Goal: Task Accomplishment & Management: Manage account settings

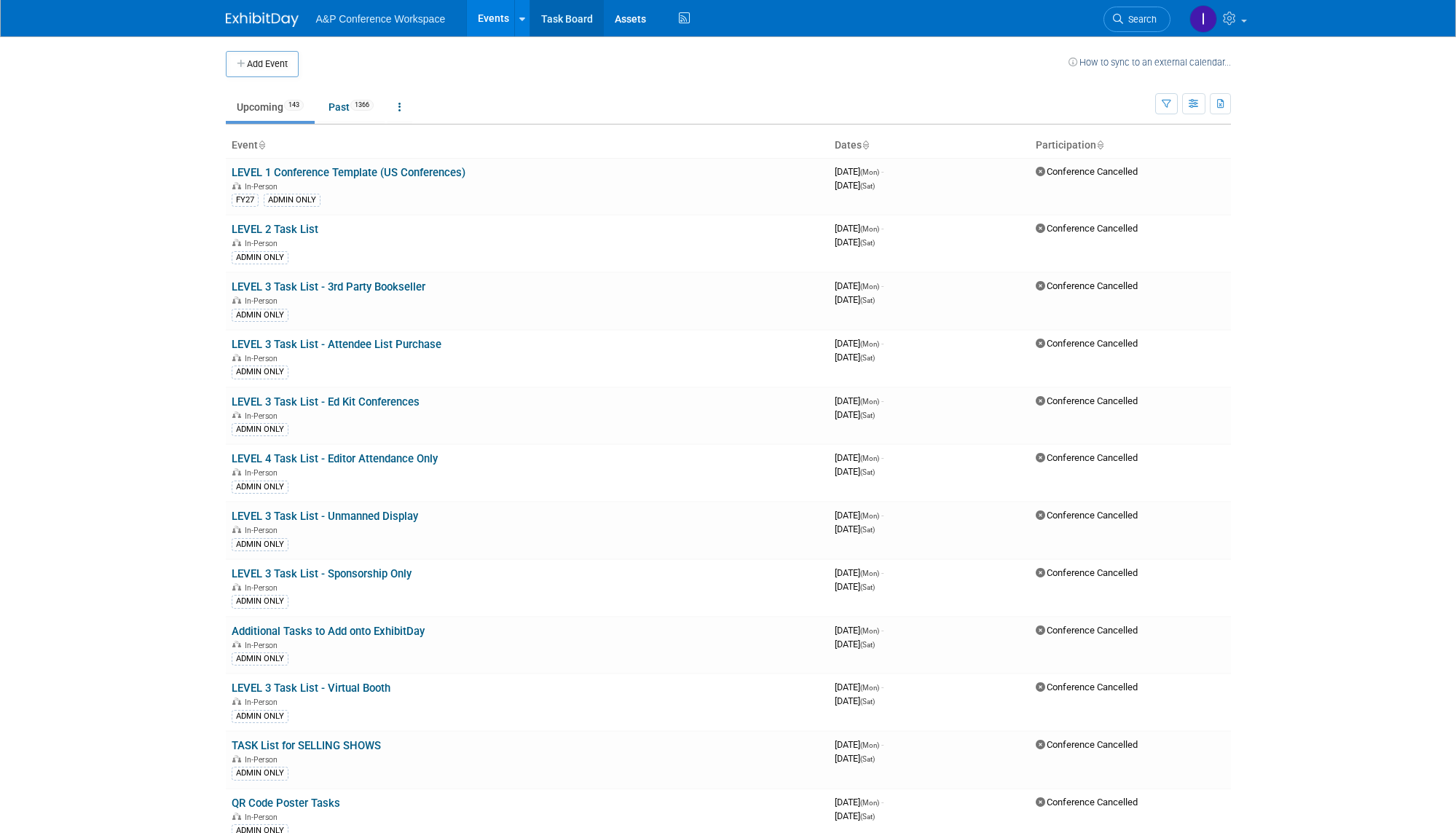
click at [554, 18] on link "Task Board" at bounding box center [567, 18] width 74 height 36
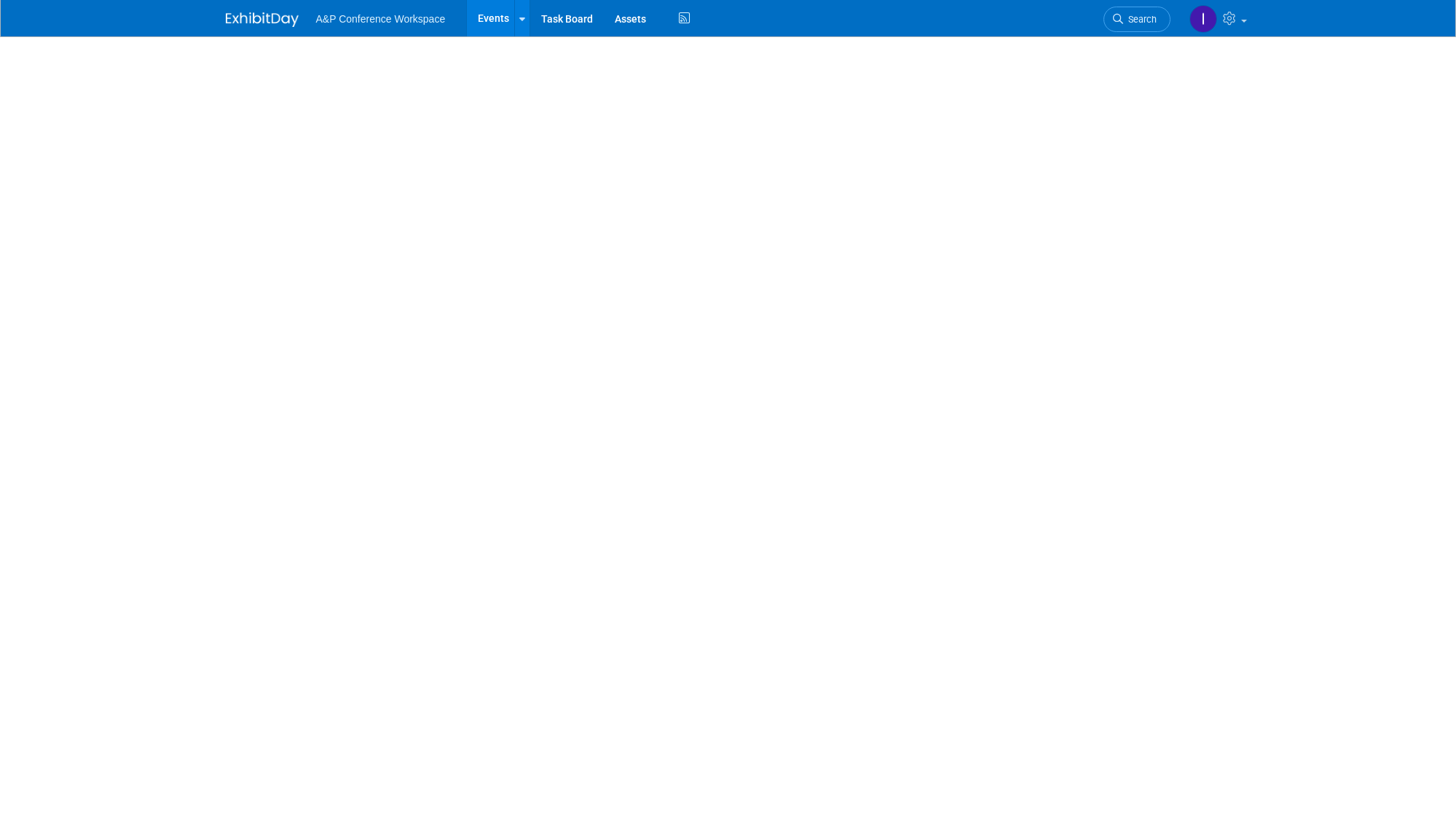
select select "Annual"
select select "Level 1"
select select "In-Person Booth"
select select "Psychology"
select select "Bloomsbury Academic"
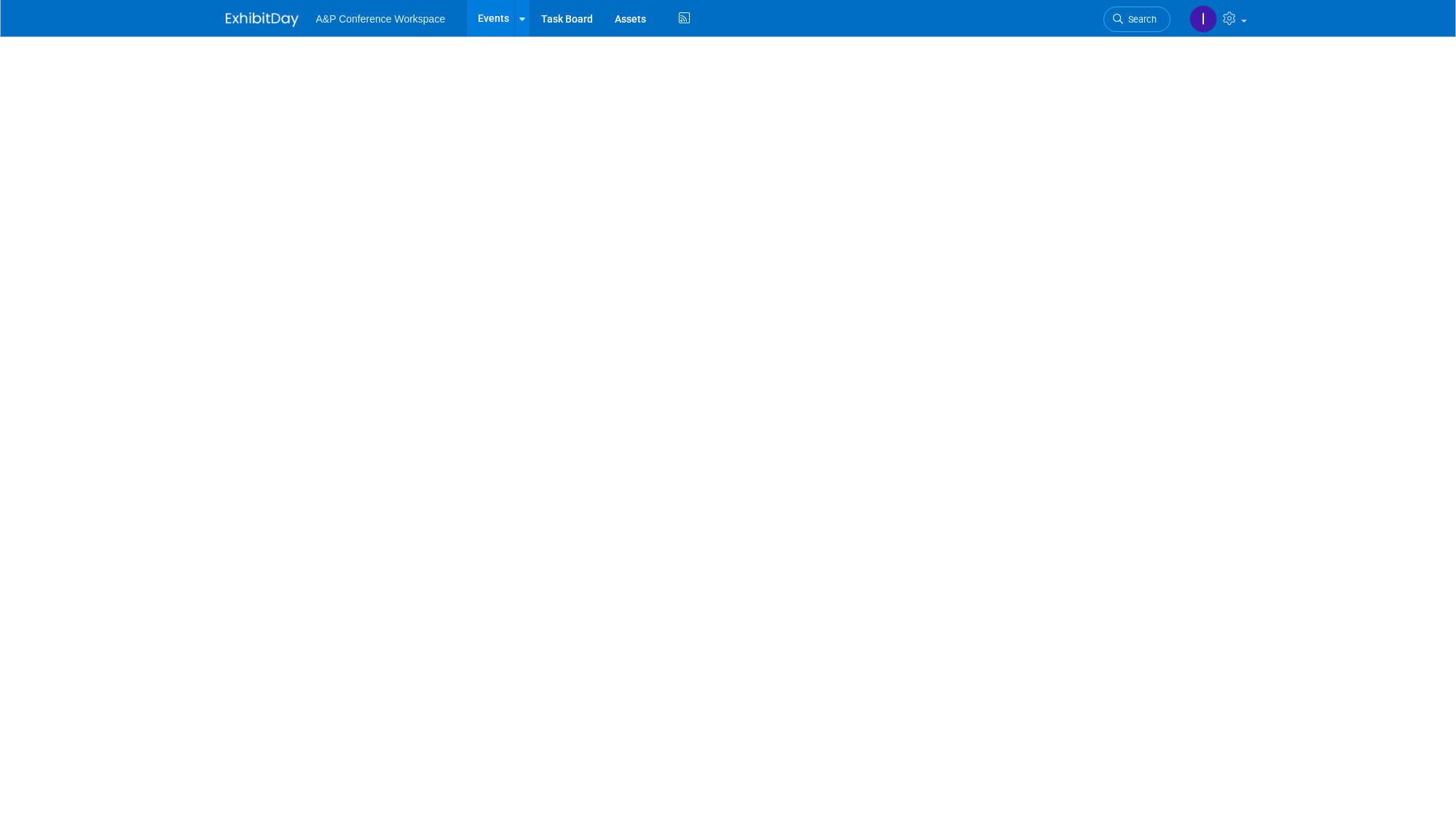
select select "Amanda Oney"
select select "Helen Jackson"
select select "Amy Suratia"
select select "Networking/Commissioning"
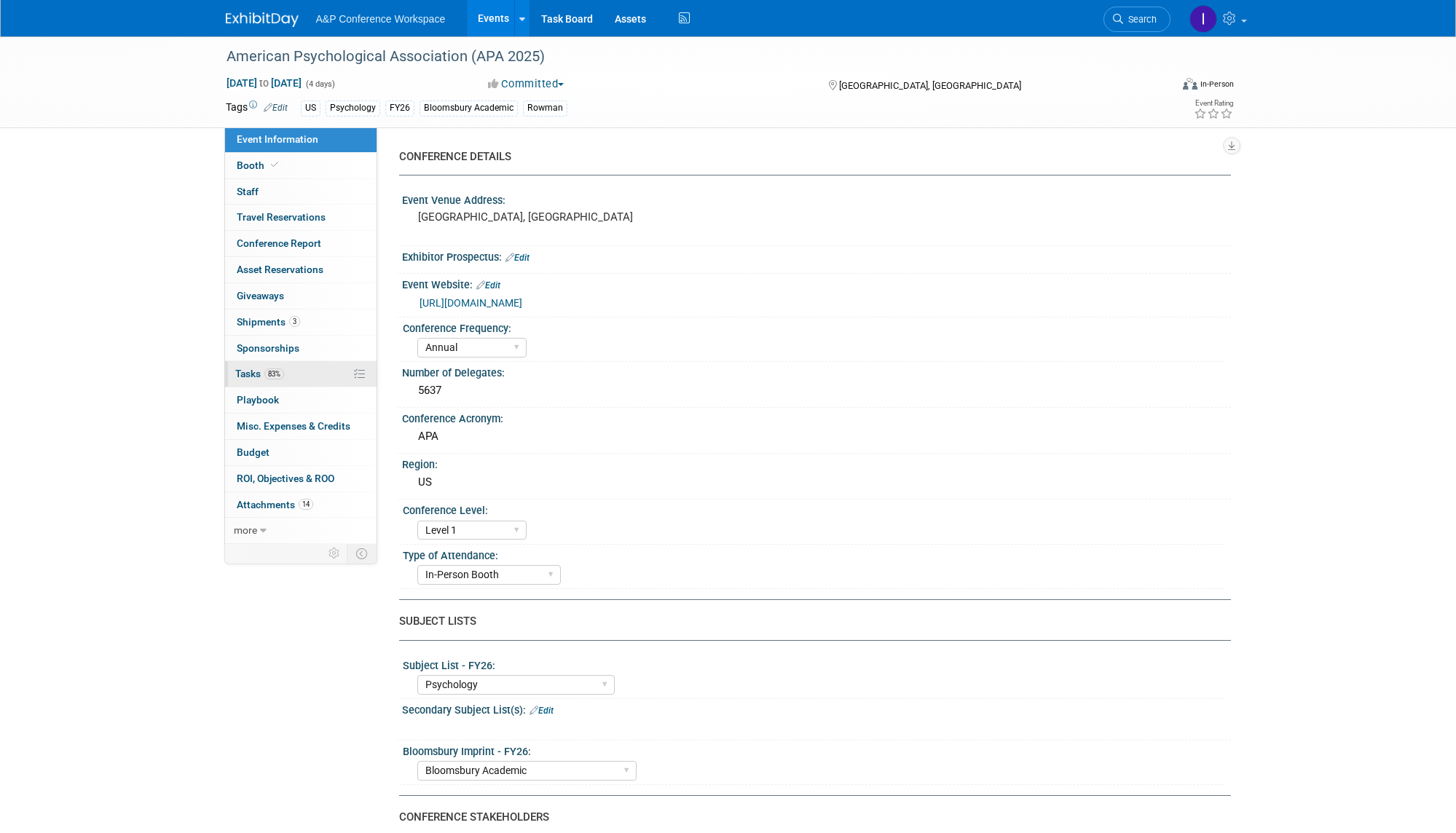
click at [251, 368] on span "Tasks 83%" at bounding box center [259, 374] width 49 height 12
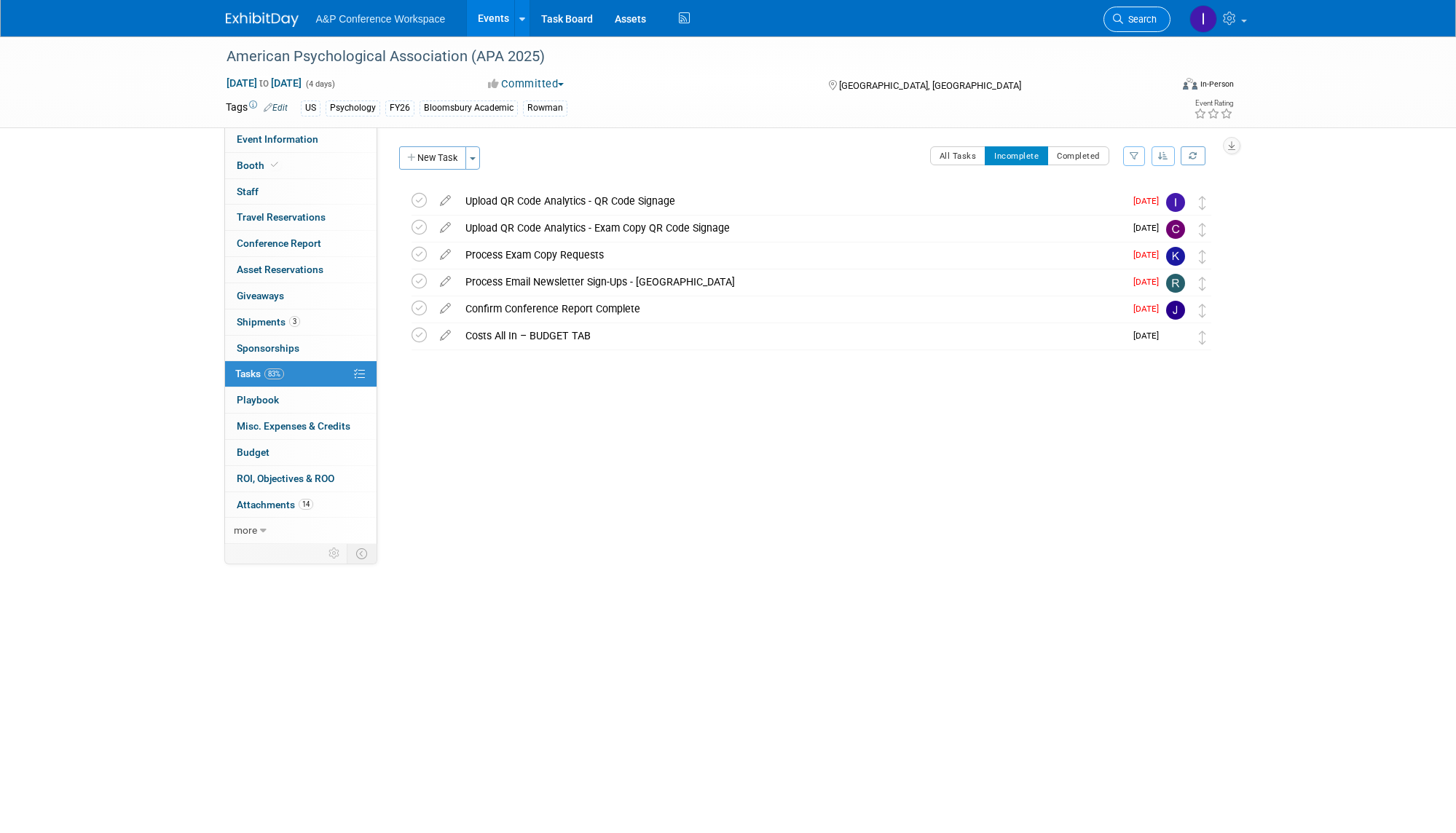
click at [1151, 16] on span "Search" at bounding box center [1140, 19] width 34 height 11
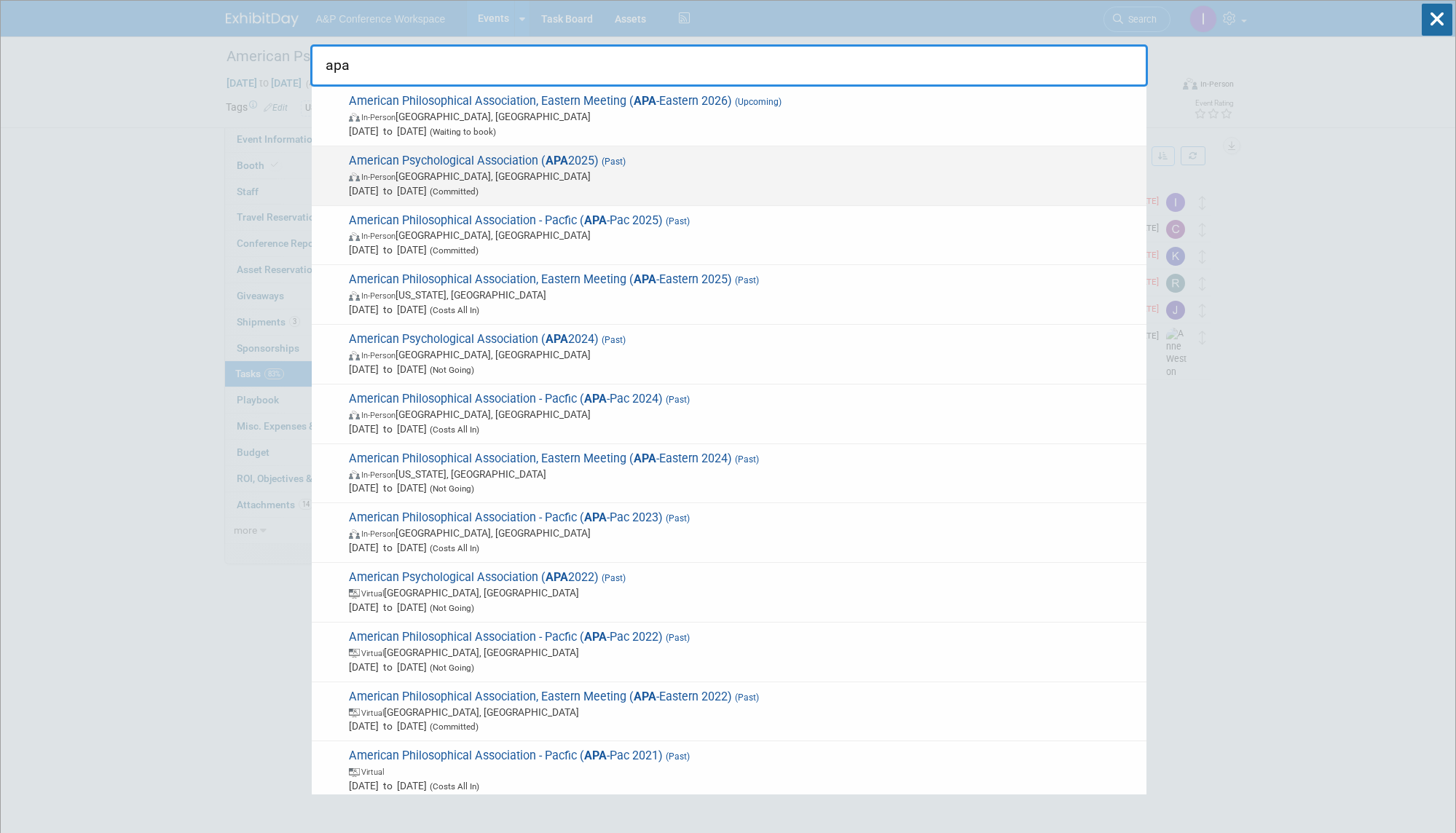
type input "apa"
click at [785, 178] on span "In-Person Denver, CO" at bounding box center [744, 176] width 790 height 15
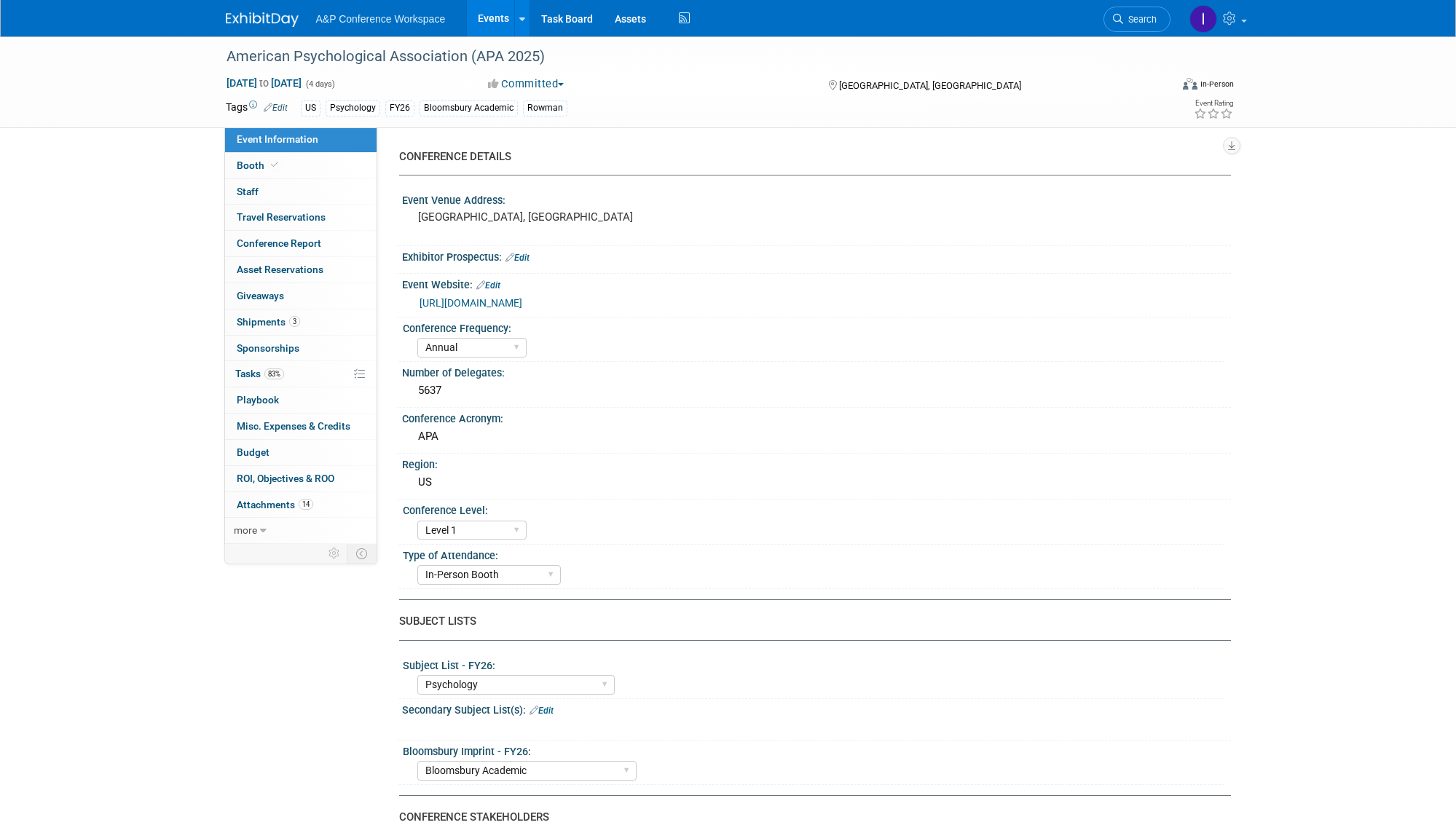
select select "Annual"
select select "Level 1"
select select "In-Person Booth"
select select "Psychology"
select select "Bloomsbury Academic"
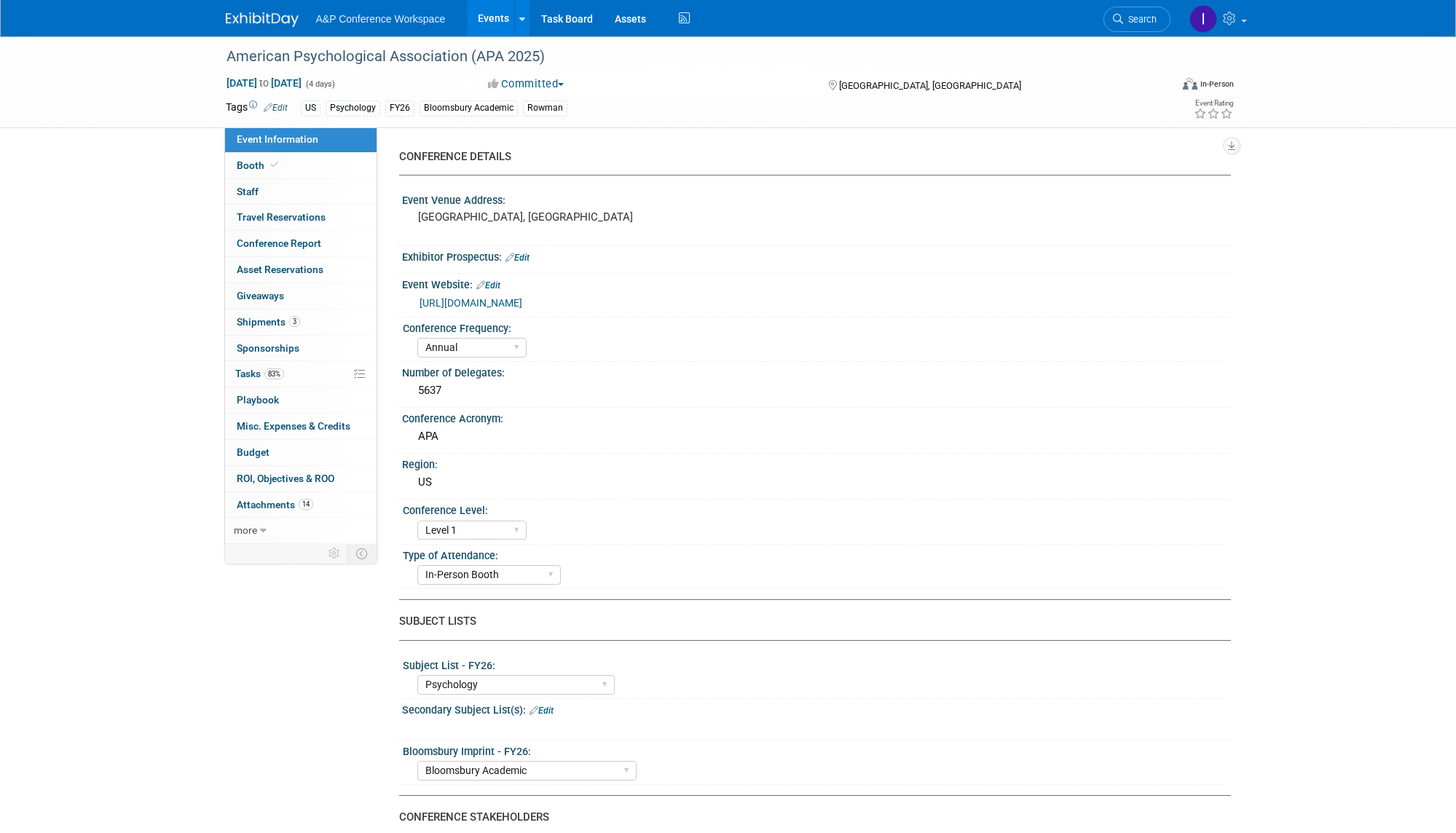
select select "Amanda Oney"
select select "Helen Jackson"
select select "Amy Suratia"
select select "Networking/Commissioning"
click at [262, 499] on span "Attachments 14" at bounding box center [275, 505] width 76 height 12
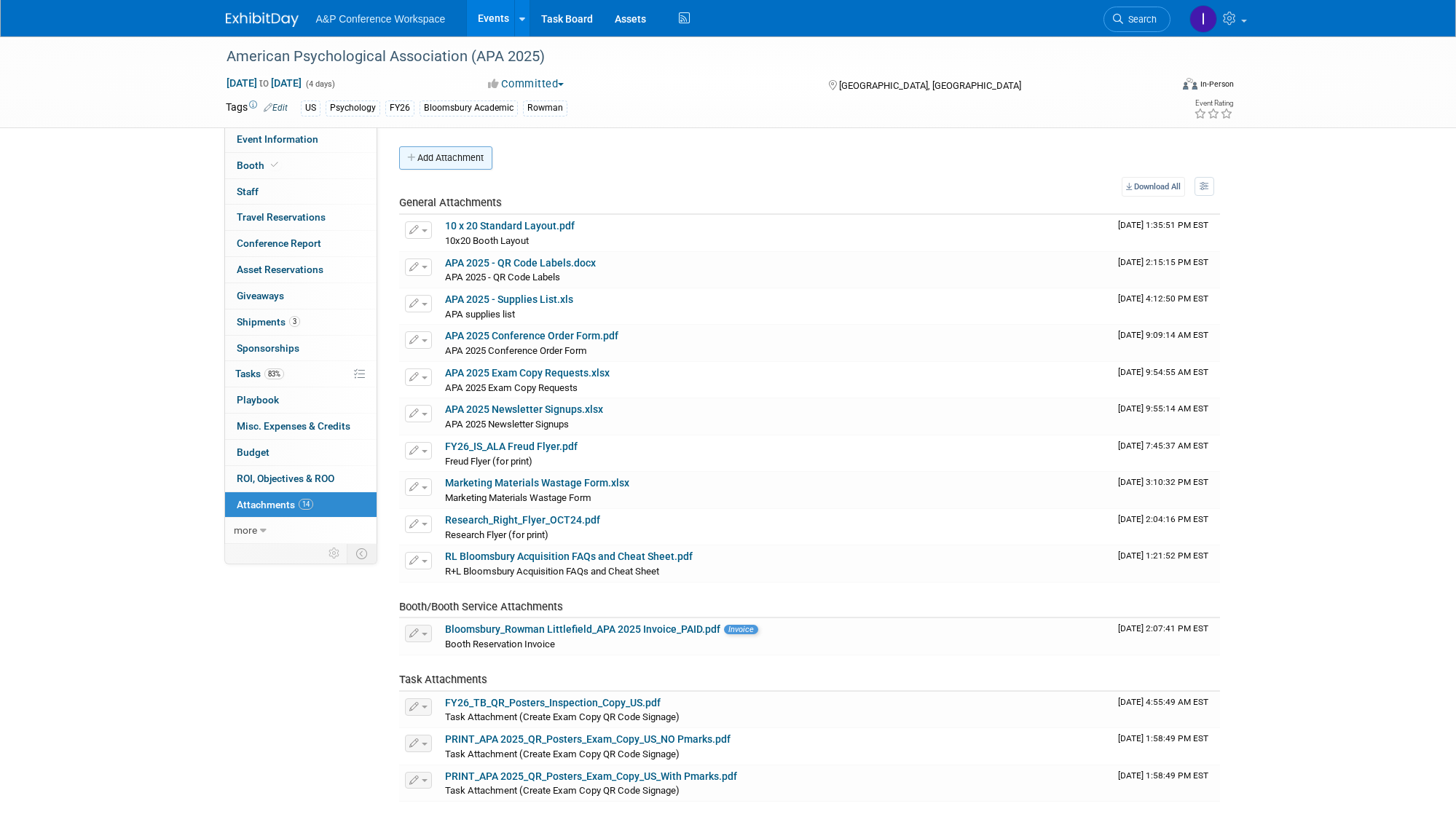
click at [446, 157] on button "Add Attachment" at bounding box center [445, 157] width 93 height 23
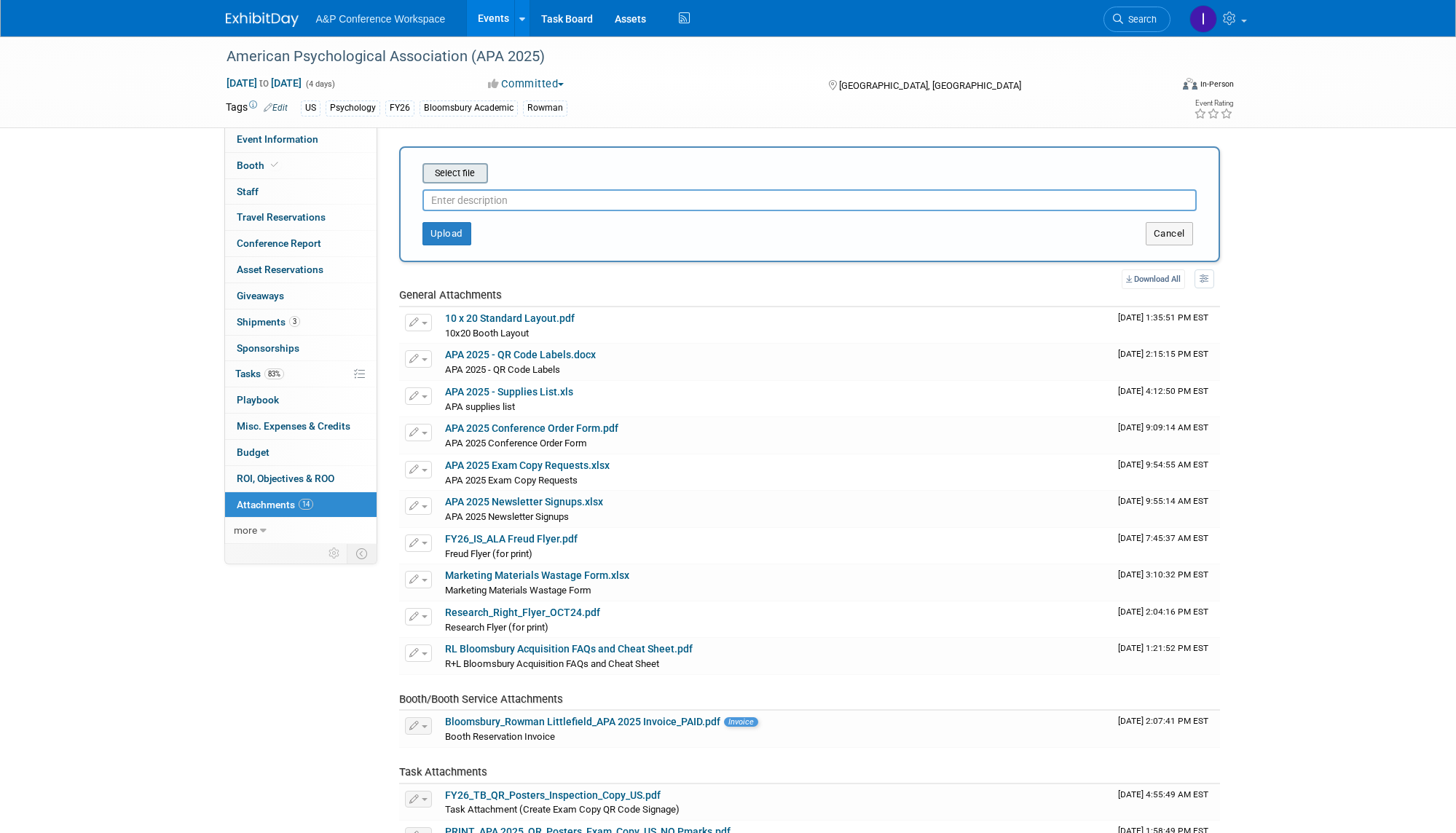
click at [460, 174] on input "file" at bounding box center [399, 173] width 173 height 17
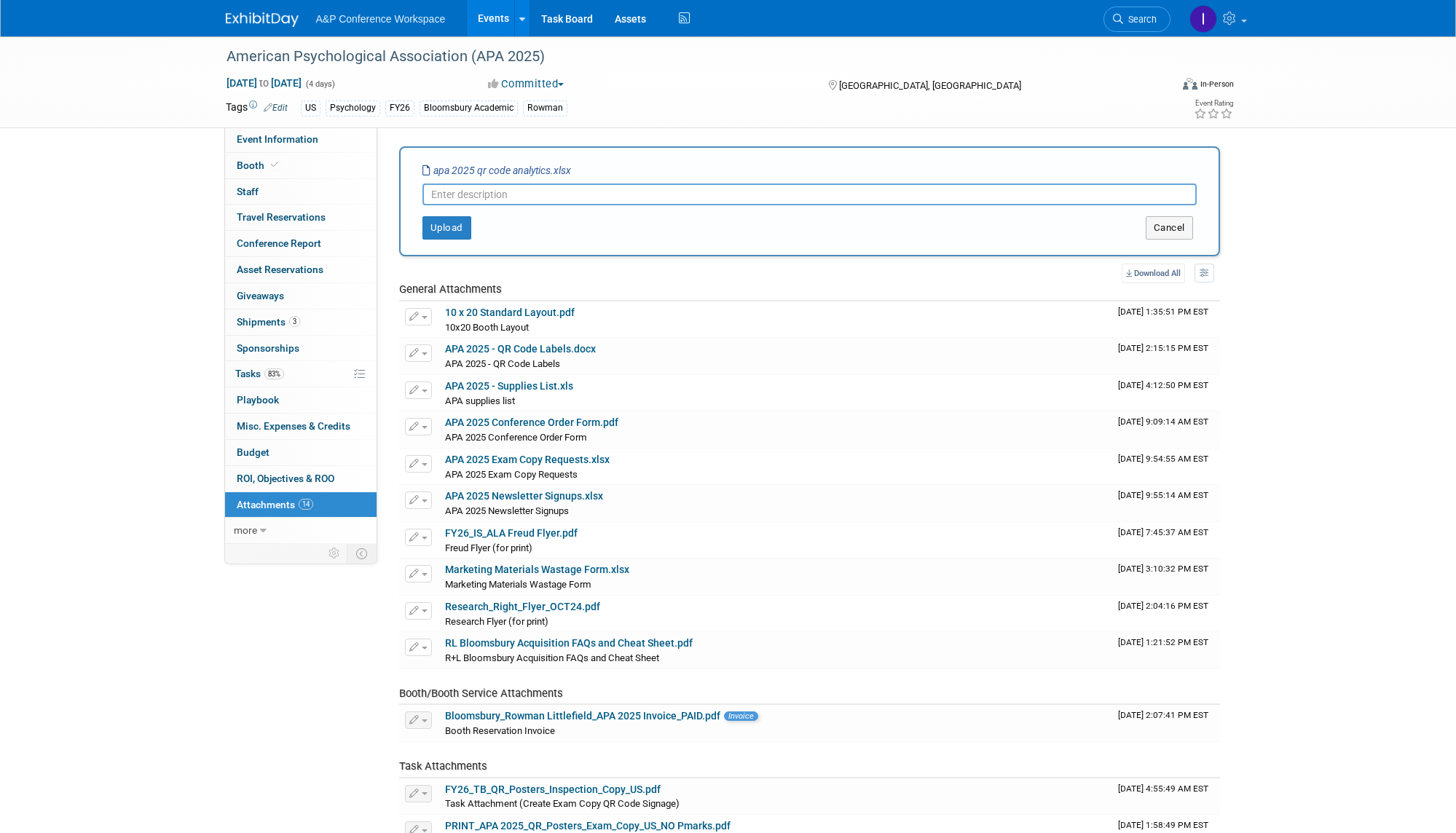
click at [514, 197] on input "text" at bounding box center [810, 195] width 774 height 22
paste input "APA 2025 QR Code Analytics"
type input "APA 2025 QR Code Analytics"
click at [454, 227] on button "Upload" at bounding box center [447, 227] width 49 height 23
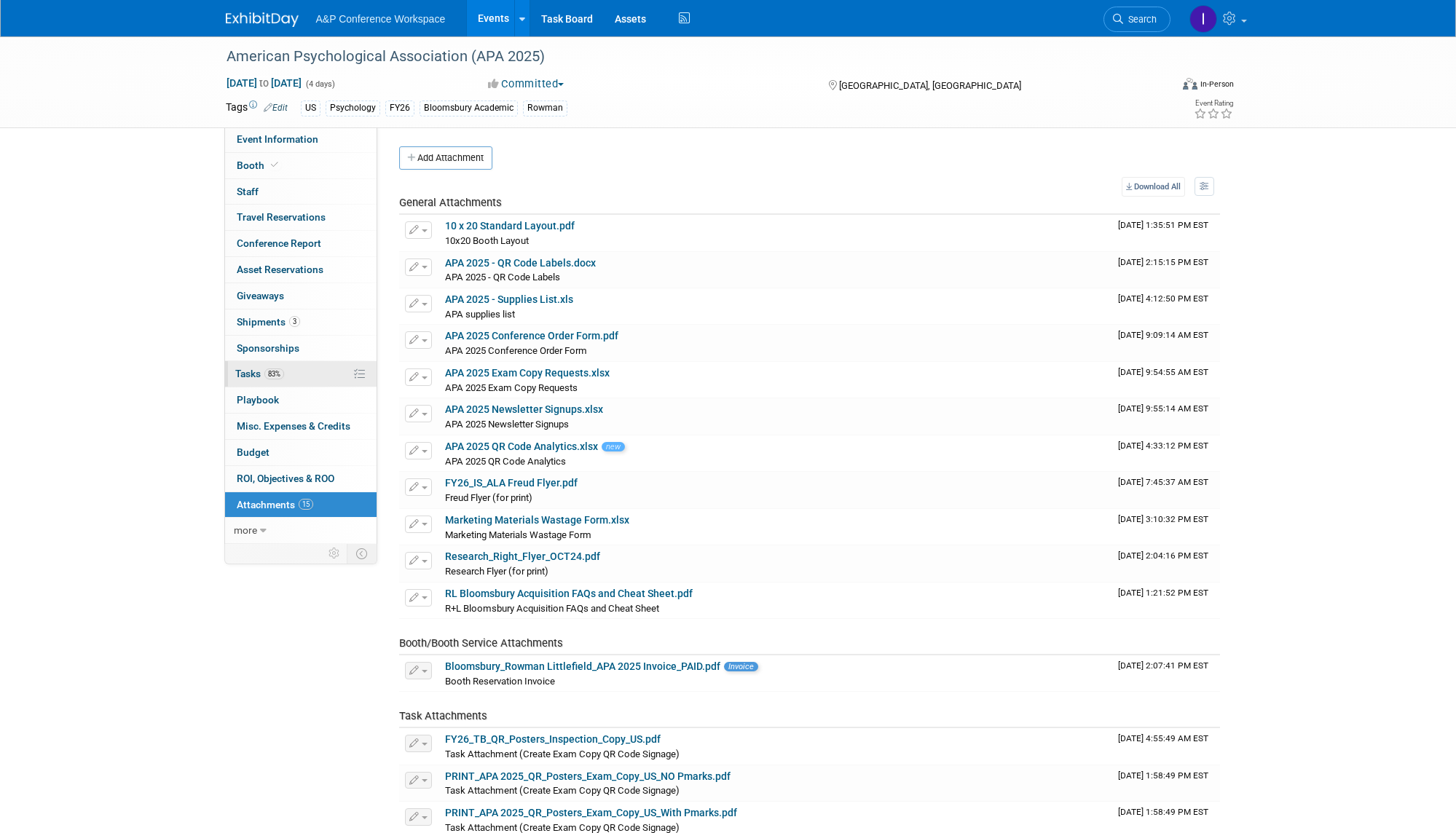
click at [243, 370] on span "Tasks 83%" at bounding box center [259, 374] width 49 height 12
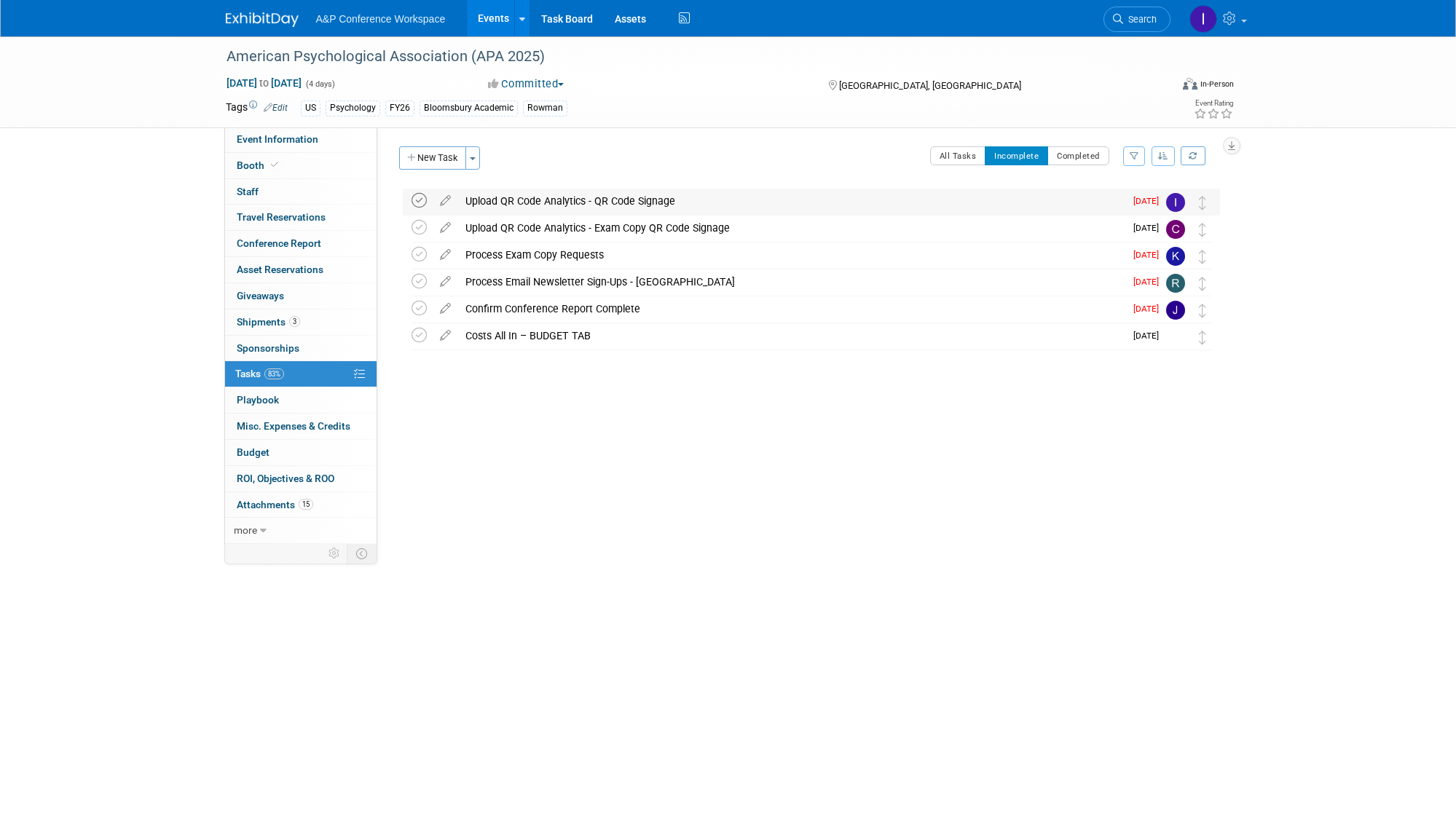
click at [419, 195] on icon at bounding box center [419, 200] width 15 height 15
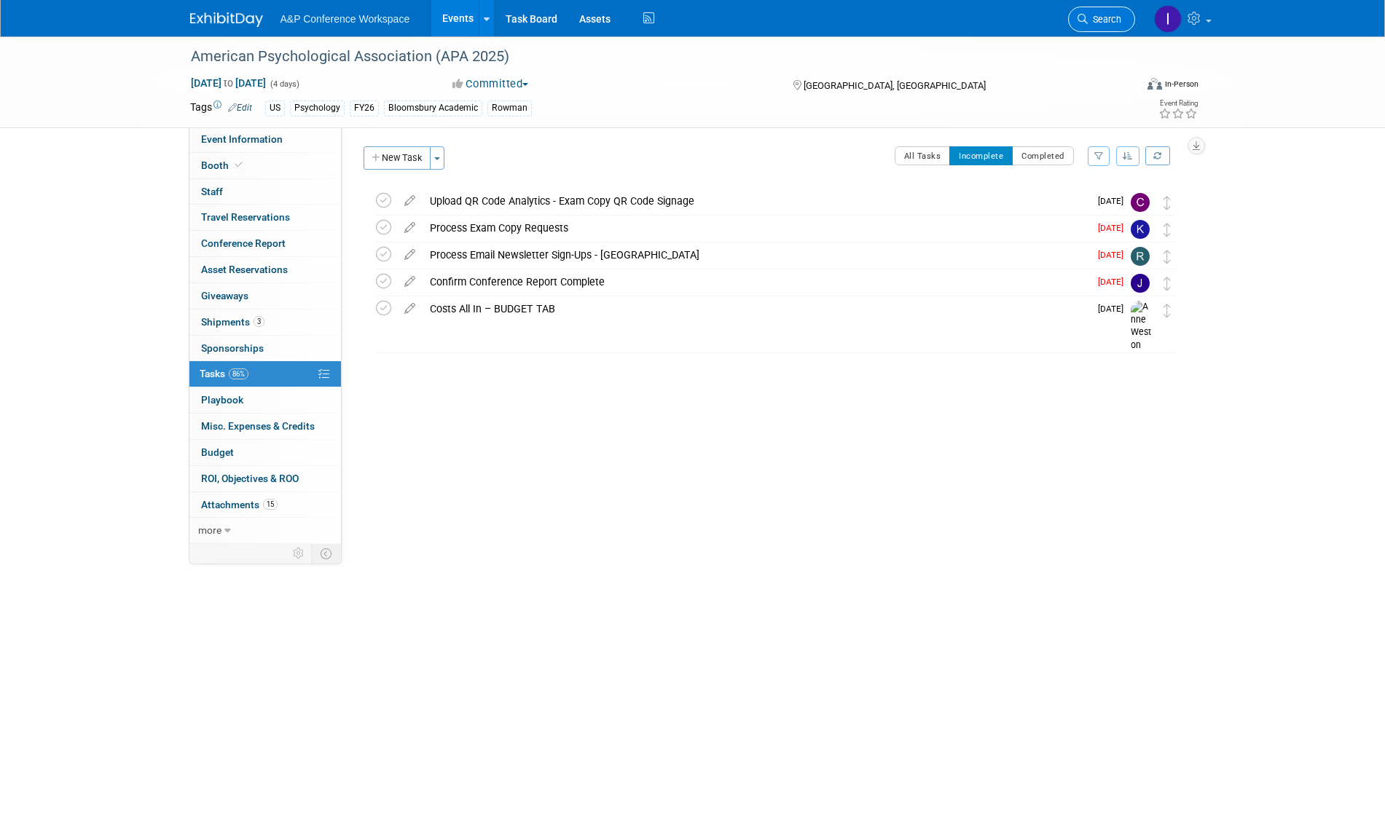
click at [1098, 17] on span "Search" at bounding box center [1105, 19] width 34 height 11
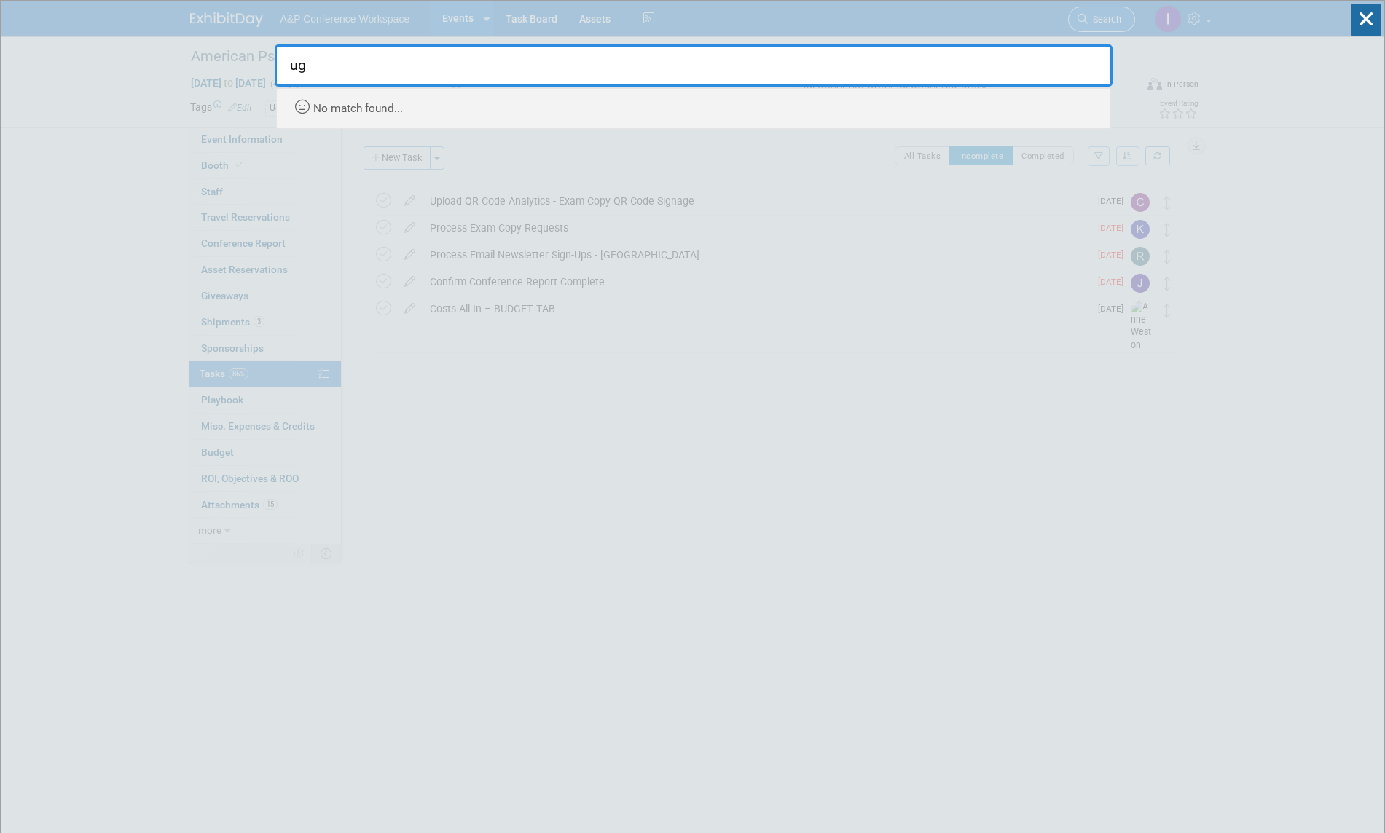
type input "u"
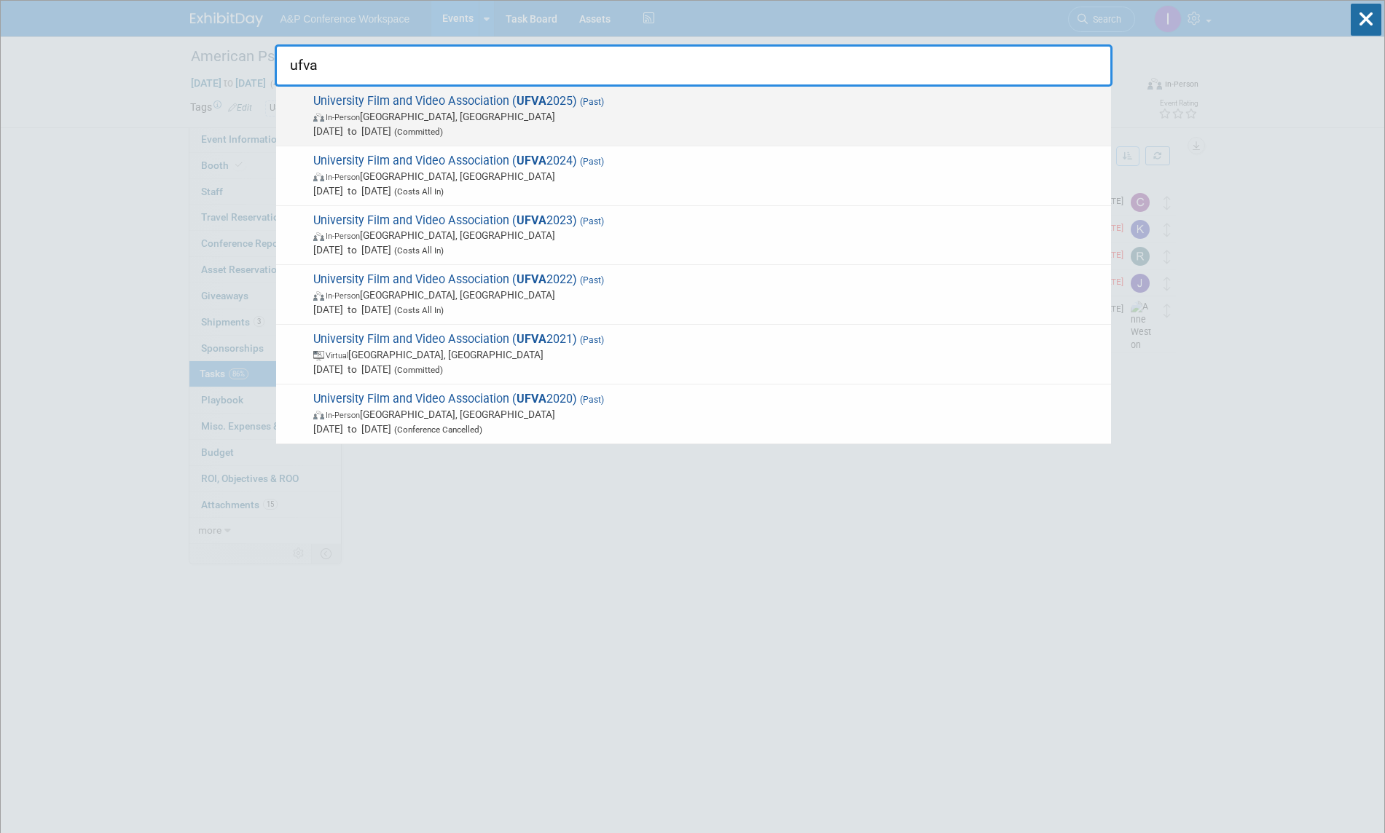
type input "ufva"
click at [742, 120] on span "In-Person Prairie View, TX" at bounding box center [708, 116] width 790 height 15
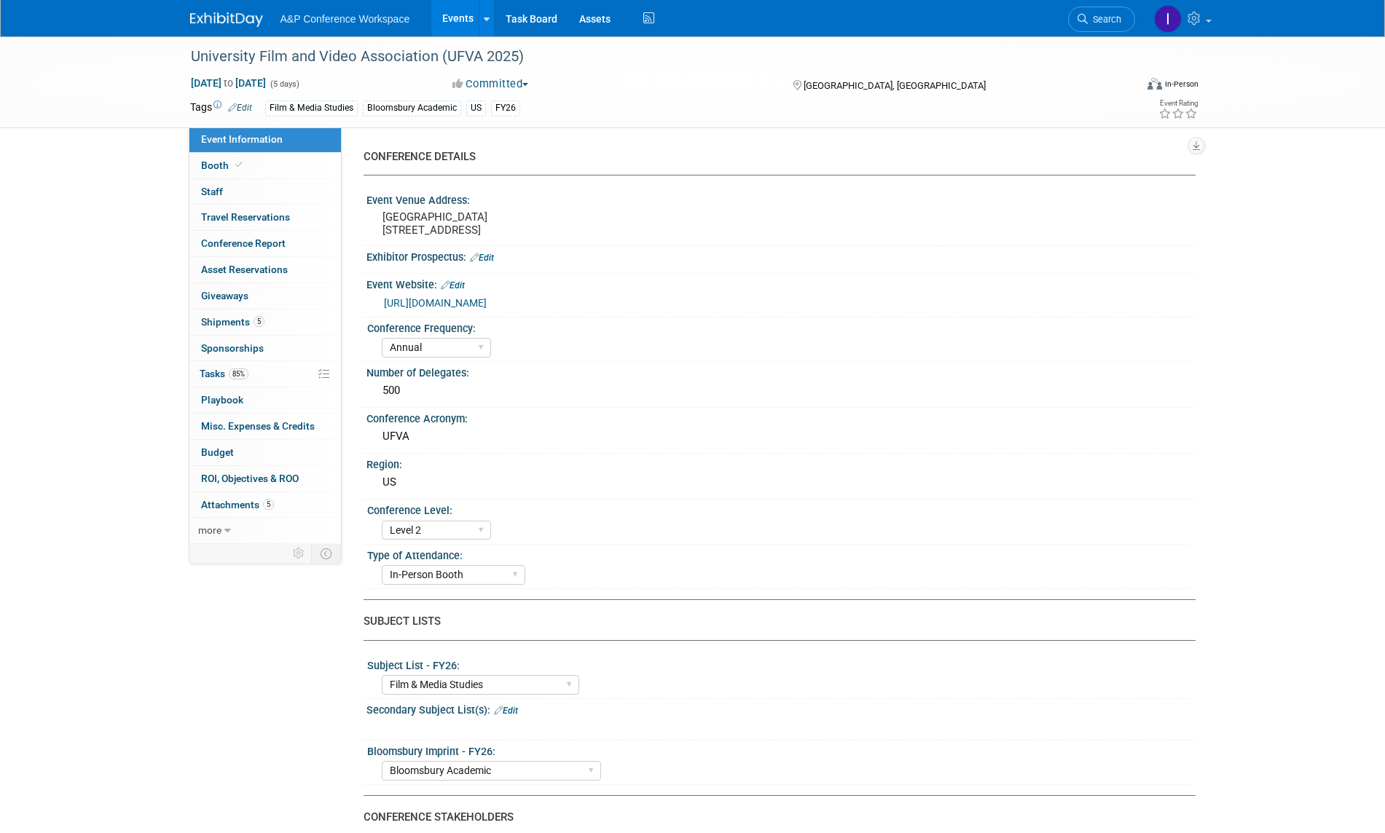
select select "Annual"
select select "Level 2"
select select "In-Person Booth"
select select "Film & Media Studies"
select select "Bloomsbury Academic"
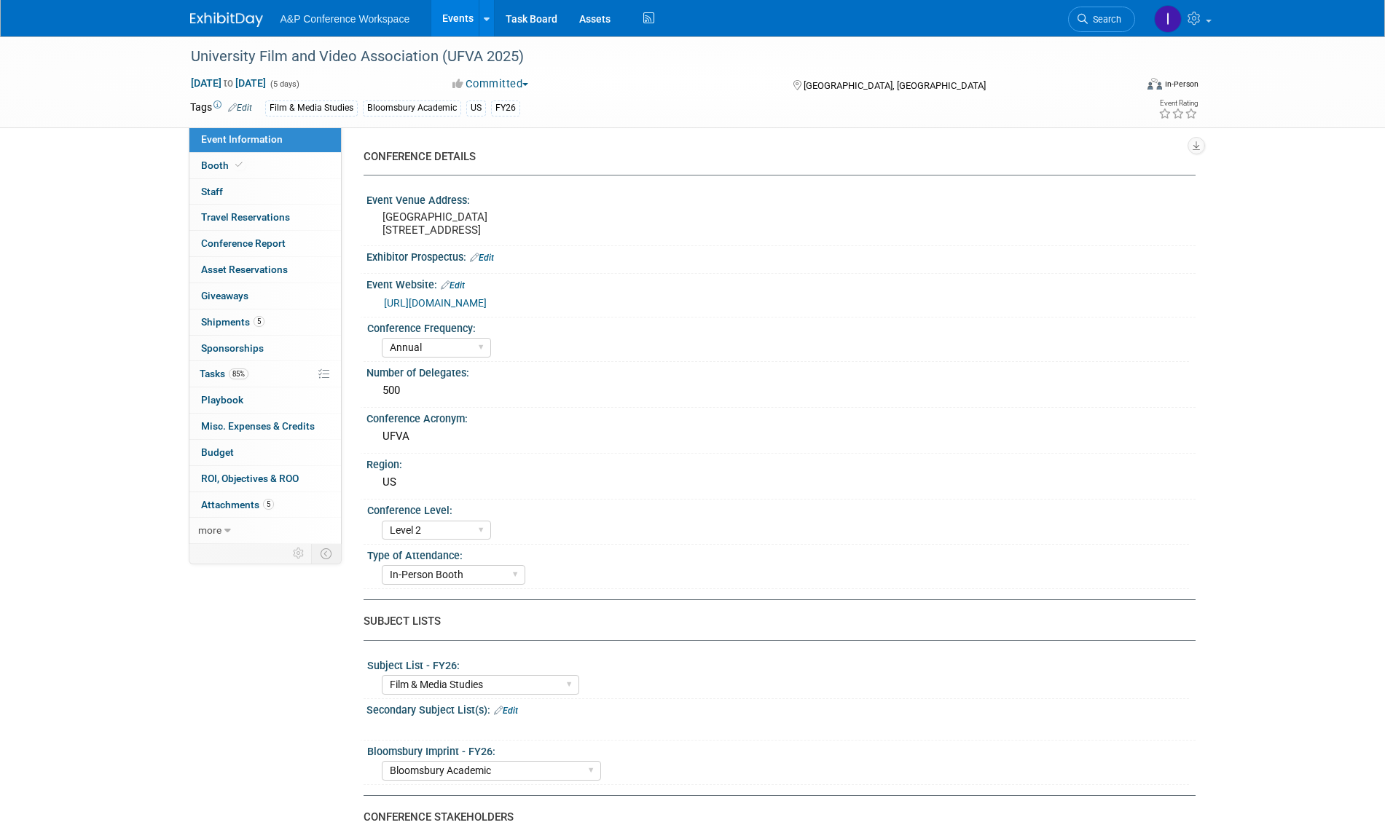
select select "Amanda Oney"
select select "Shereen Muhyeddeen"
select select "Jenny Liddiard"
select select "Brand/Subject Presence​"
click at [208, 368] on span "Tasks 85%" at bounding box center [224, 374] width 49 height 12
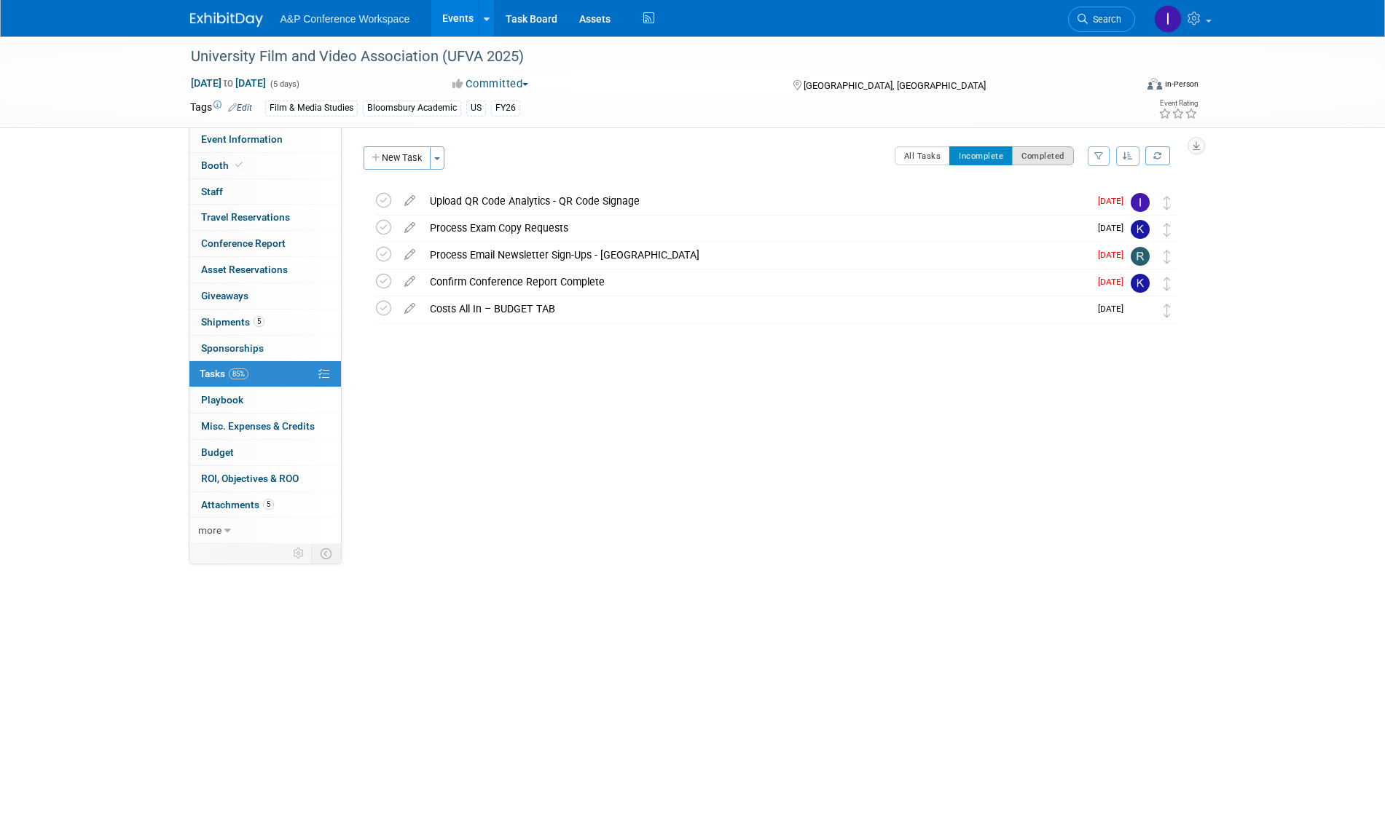
click at [1050, 157] on button "Completed" at bounding box center [1043, 155] width 62 height 19
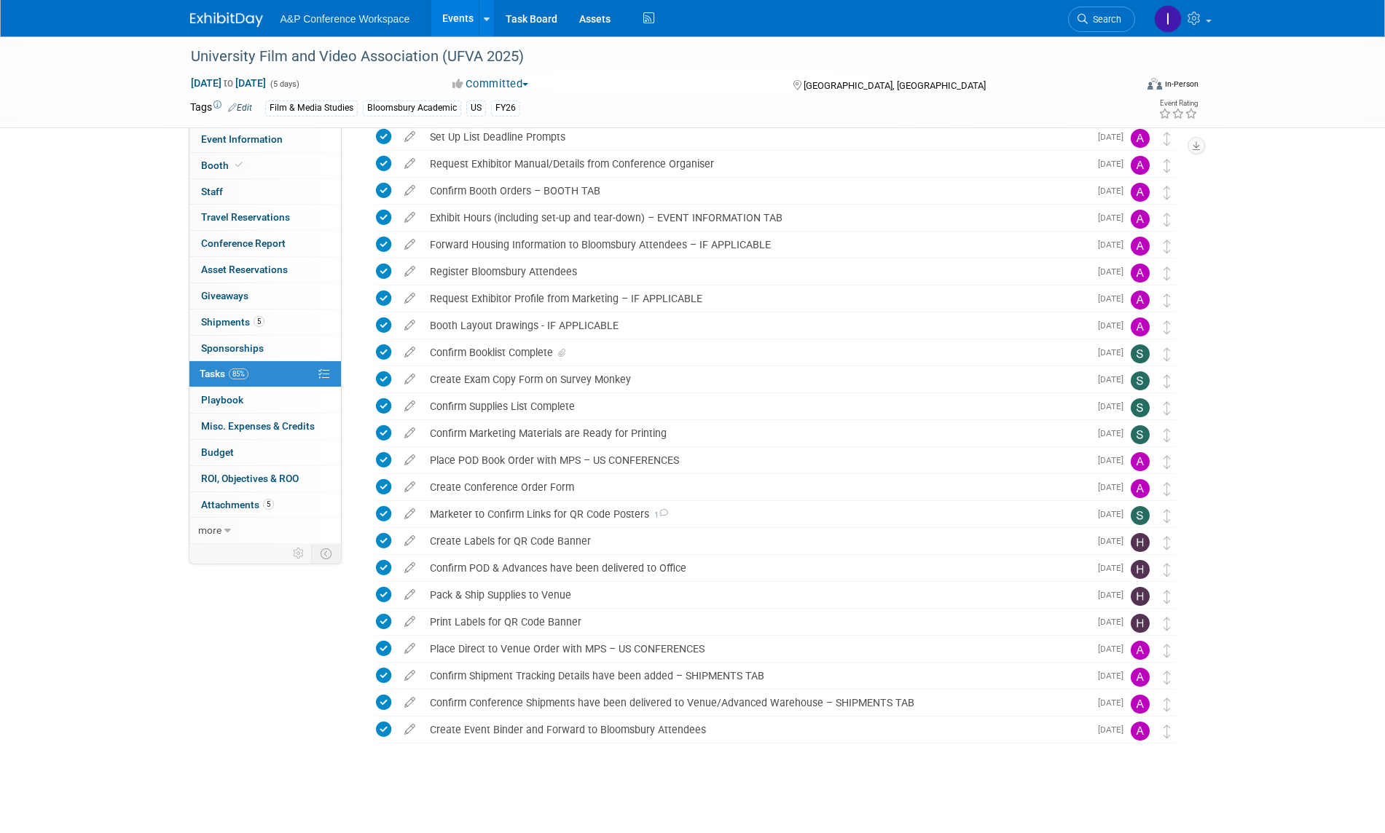
scroll to position [221, 0]
click at [664, 536] on div "Create Labels for QR Code Banner" at bounding box center [756, 542] width 667 height 25
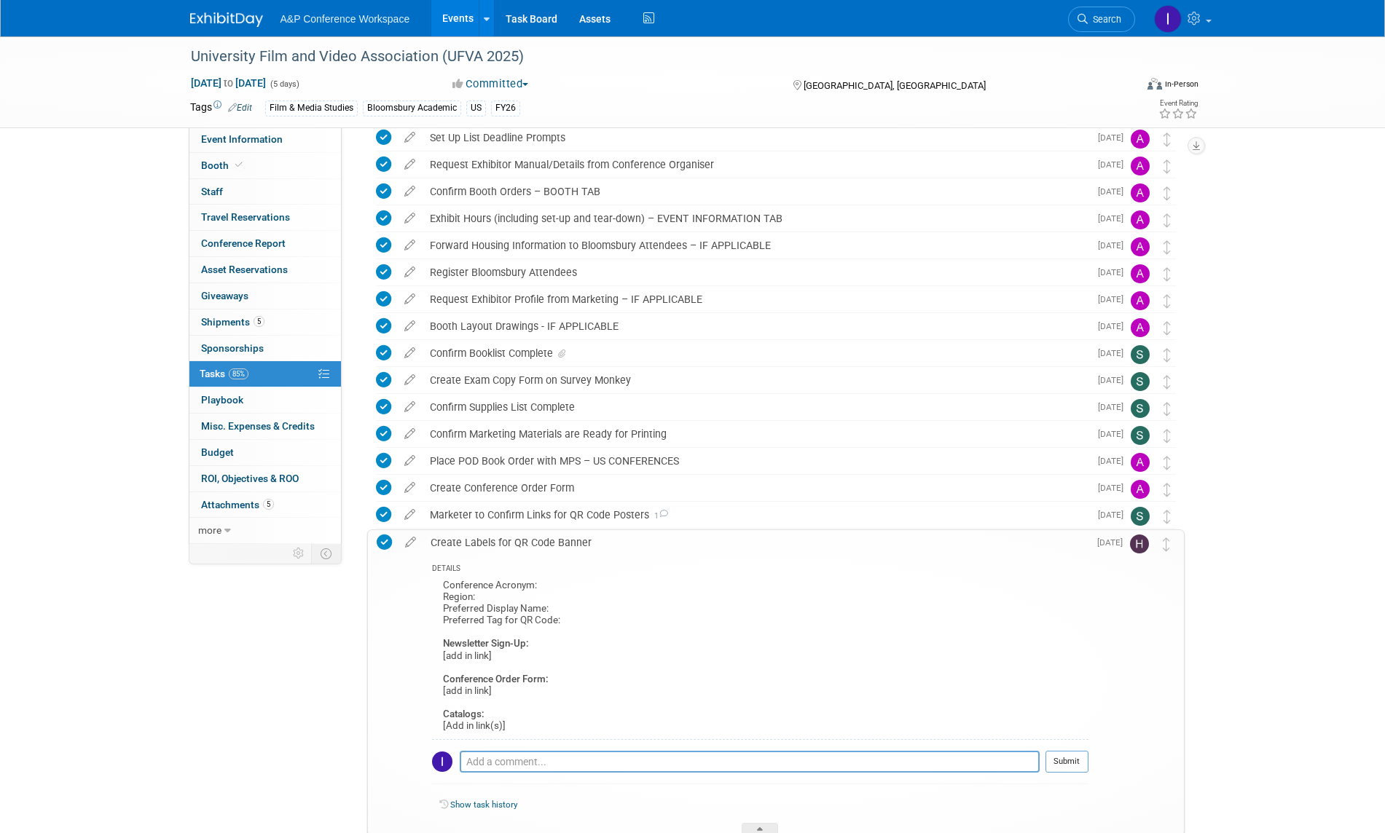
click at [664, 536] on div "Create Labels for QR Code Banner" at bounding box center [755, 542] width 665 height 25
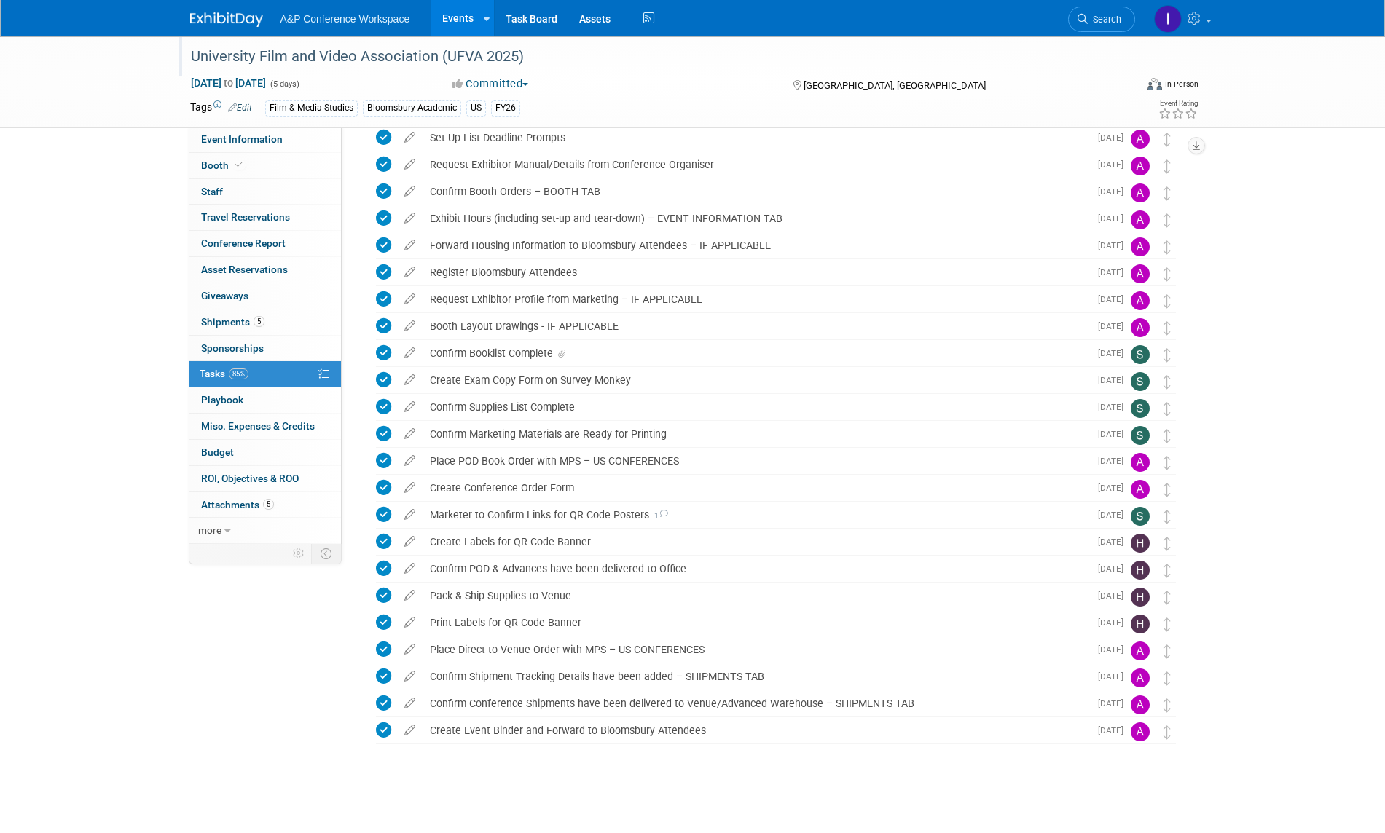
click at [486, 53] on div "University Film and Video Association (UFVA 2025)" at bounding box center [649, 57] width 927 height 26
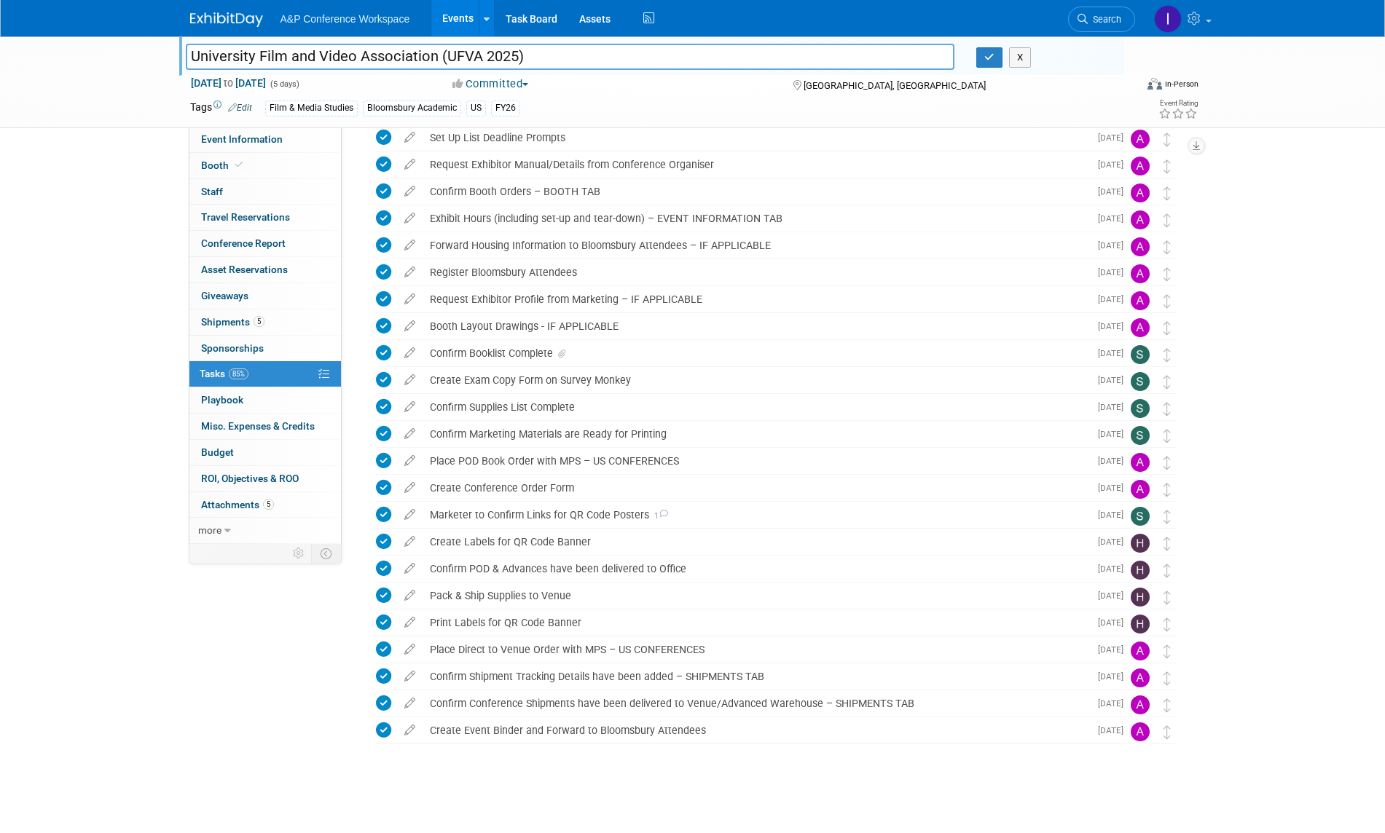
click at [1295, 332] on div "University Film and Video Association (UFVA 2025) University Film and Video Ass…" at bounding box center [692, 324] width 1385 height 1019
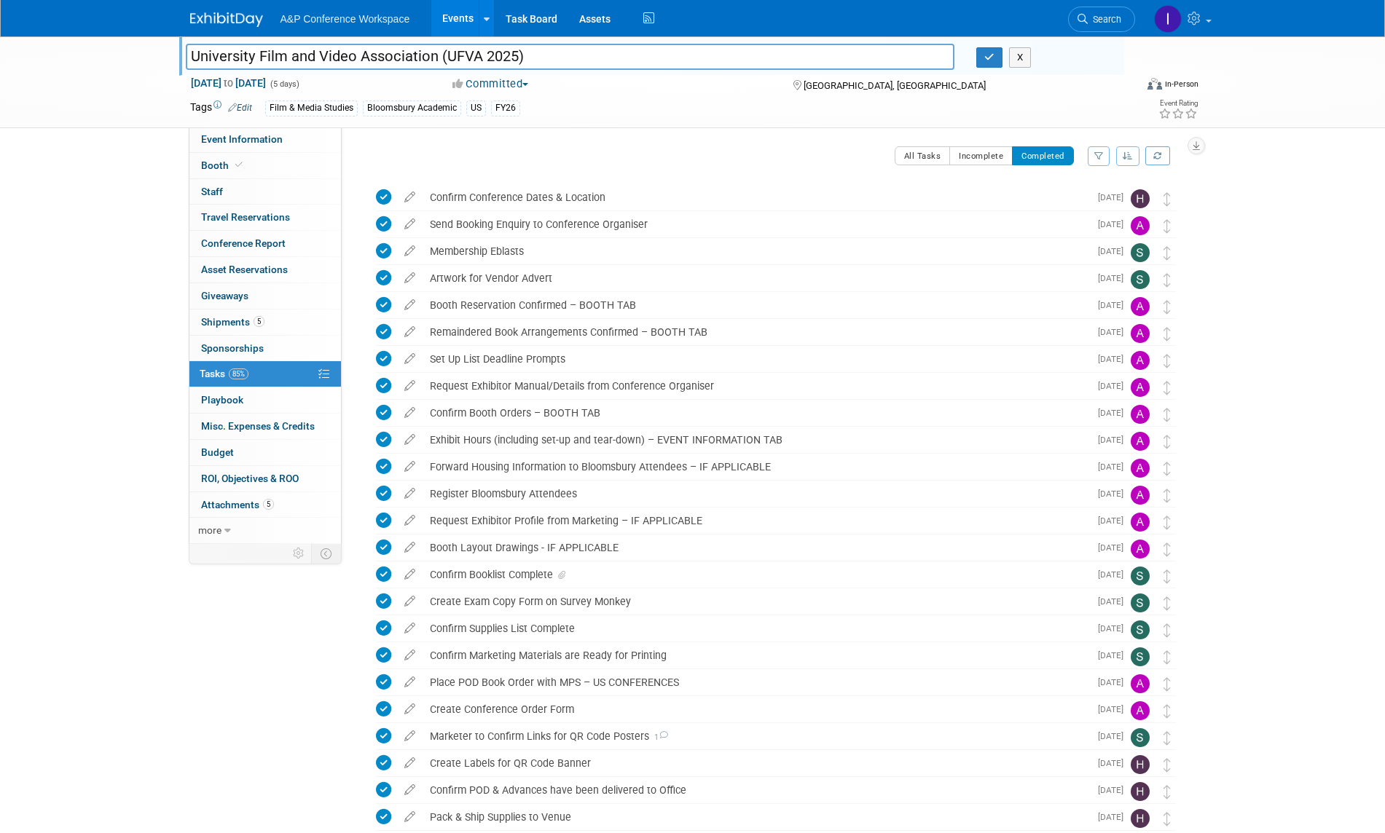
scroll to position [0, 0]
click at [974, 148] on button "Incomplete" at bounding box center [980, 155] width 63 height 19
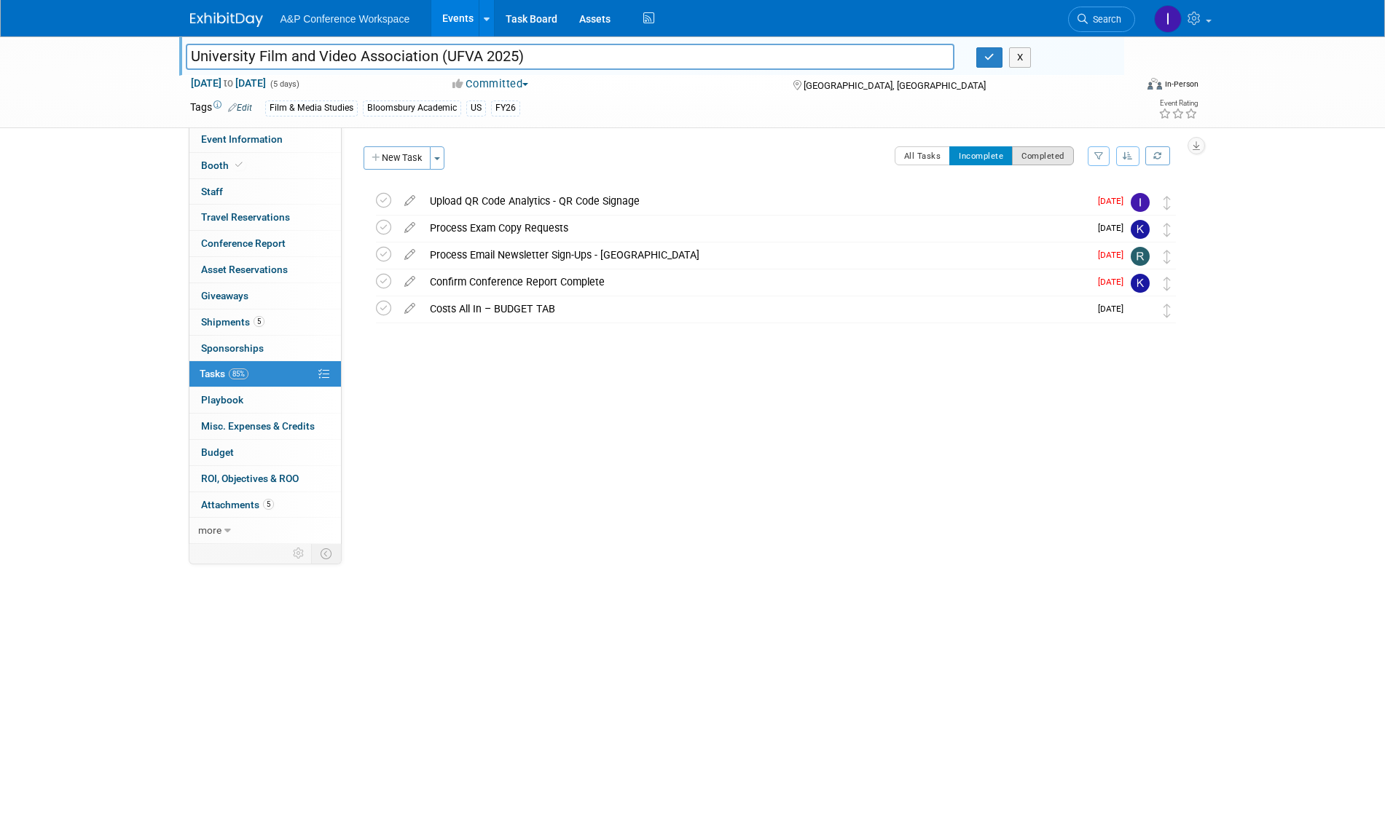
click at [1048, 157] on button "Completed" at bounding box center [1043, 155] width 62 height 19
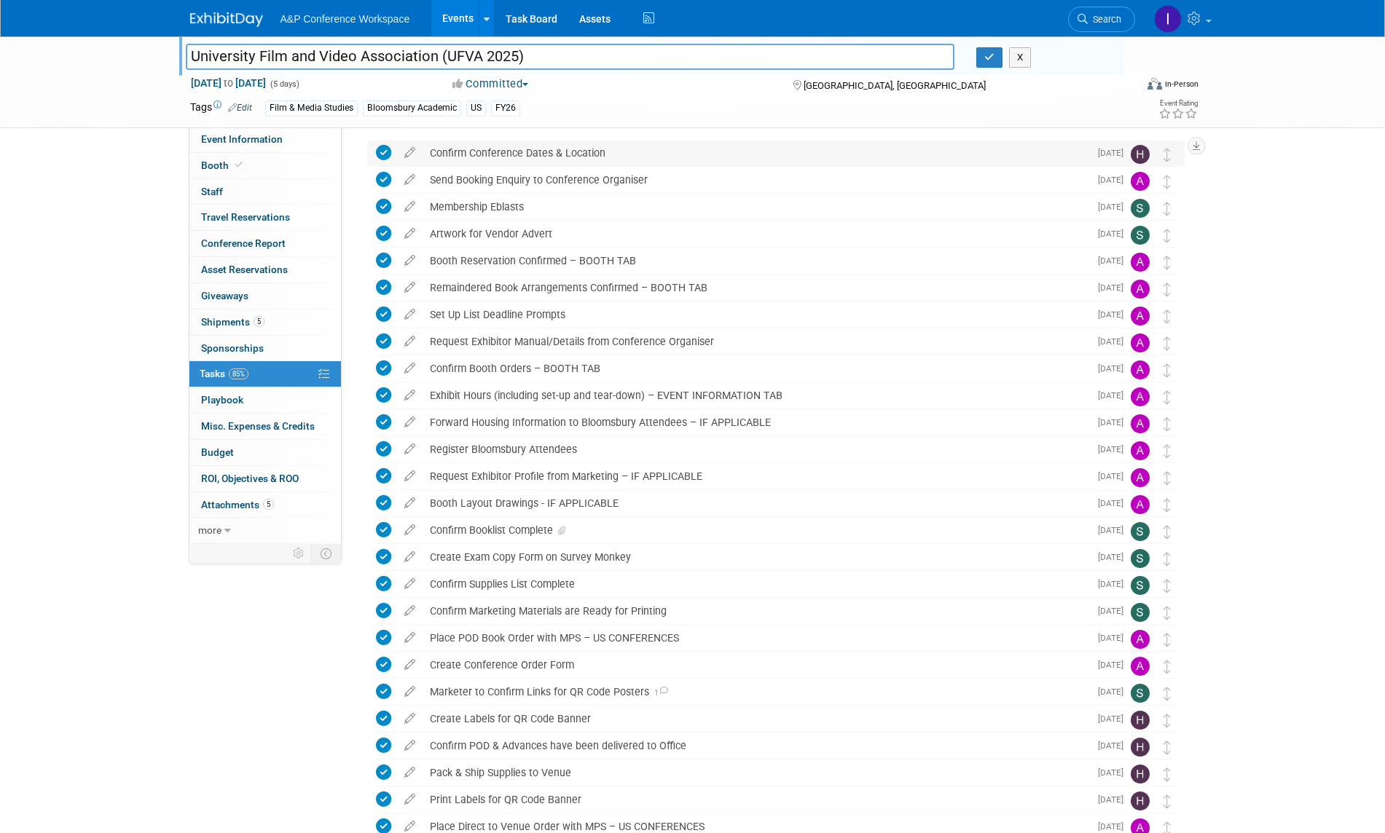
scroll to position [58, 0]
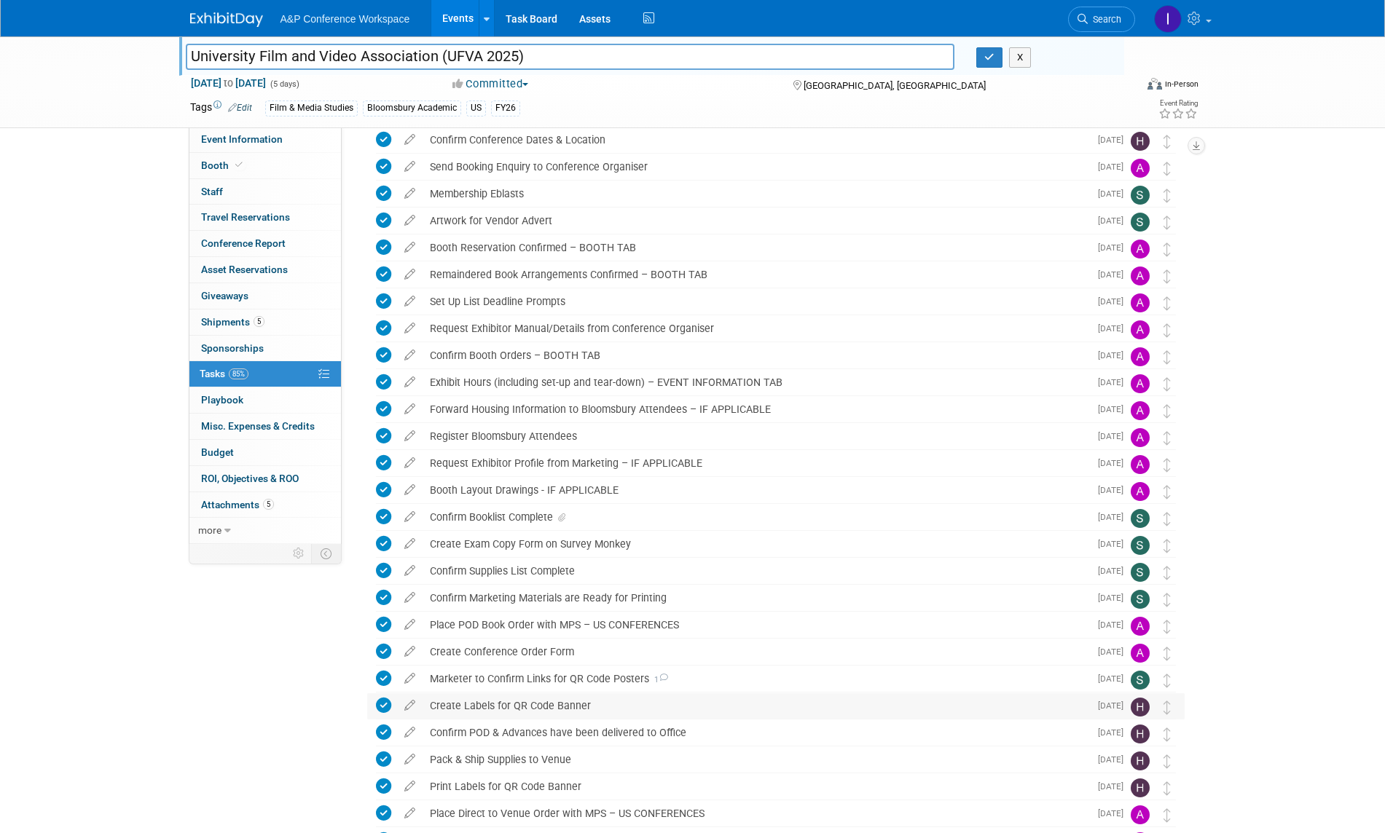
click at [751, 708] on div "Create Labels for QR Code Banner" at bounding box center [756, 706] width 667 height 25
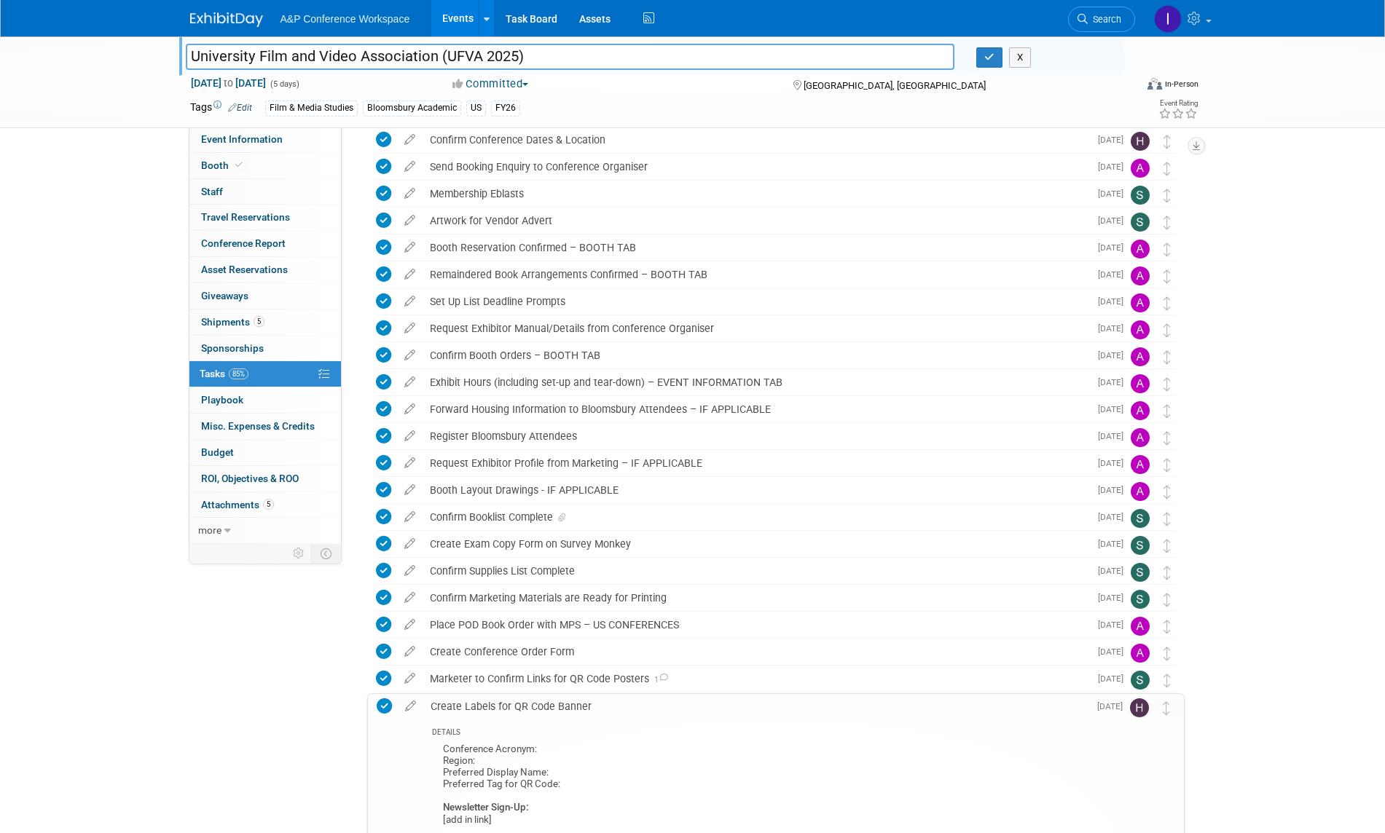
click at [751, 708] on div "Create Labels for QR Code Banner" at bounding box center [755, 706] width 665 height 25
